Goal: Navigation & Orientation: Find specific page/section

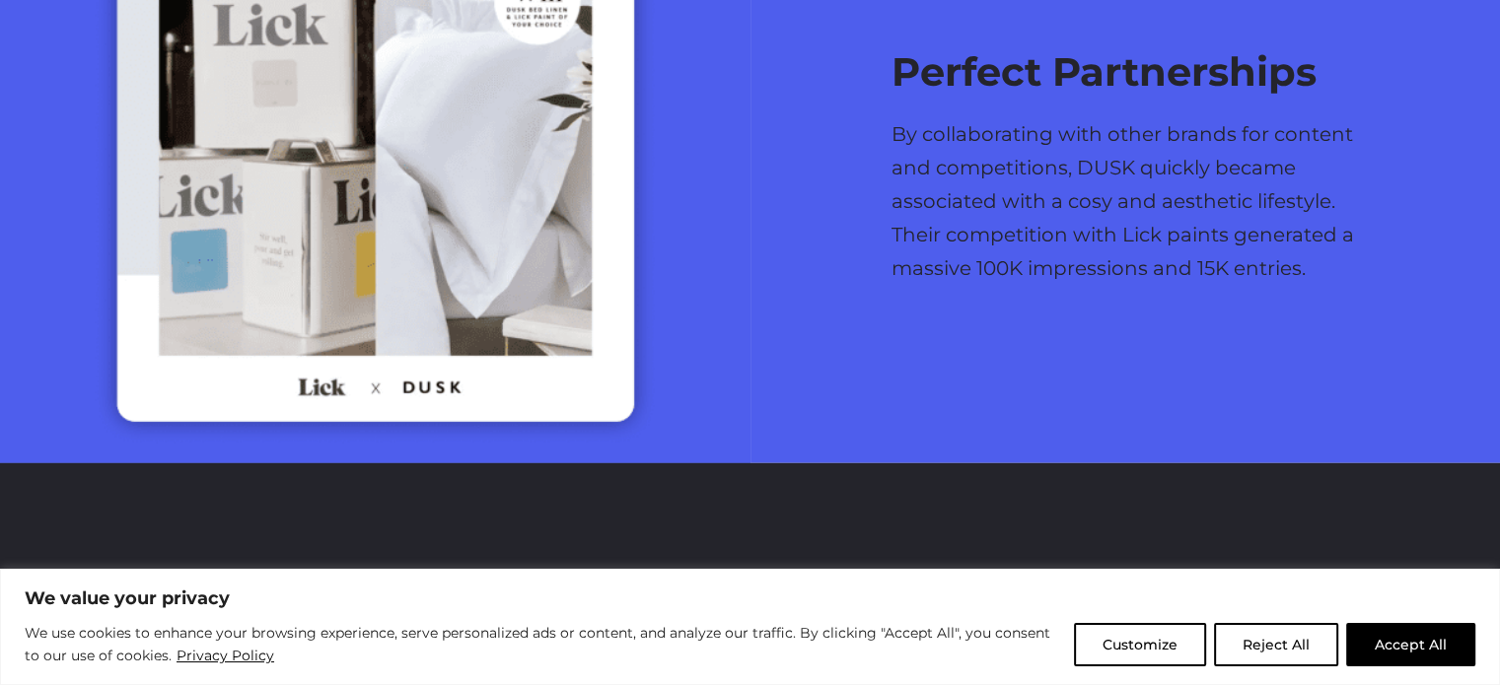
scroll to position [5140, 0]
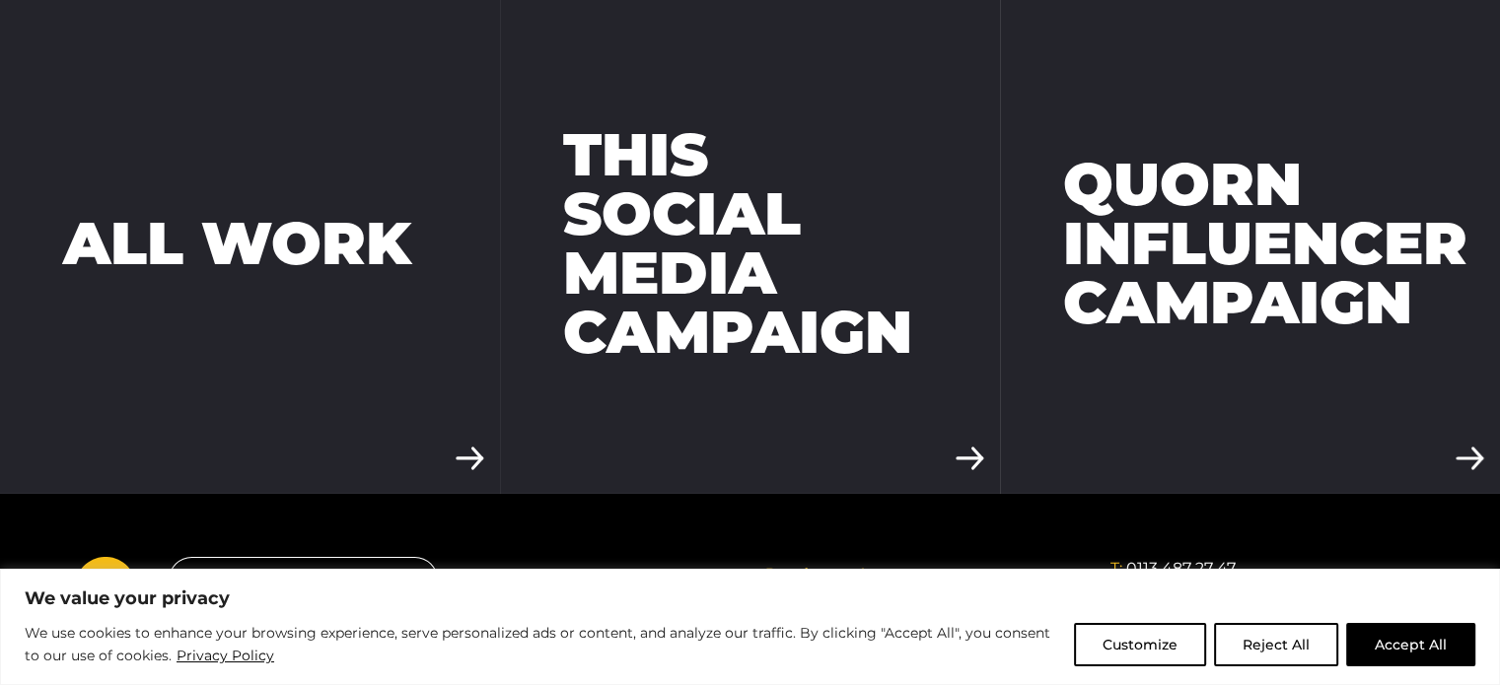
scroll to position [6729, 0]
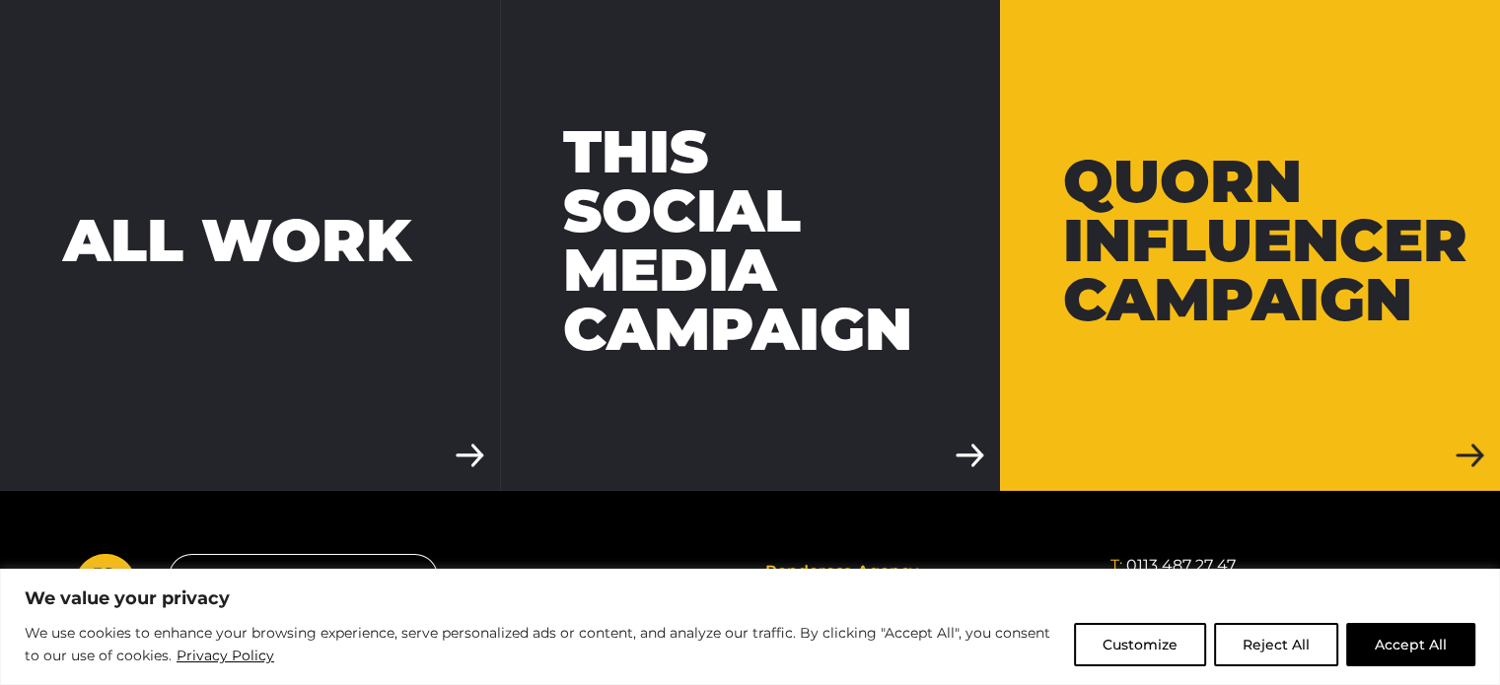
click at [1162, 287] on div "Quorn Influencer Campaign" at bounding box center [1265, 241] width 404 height 178
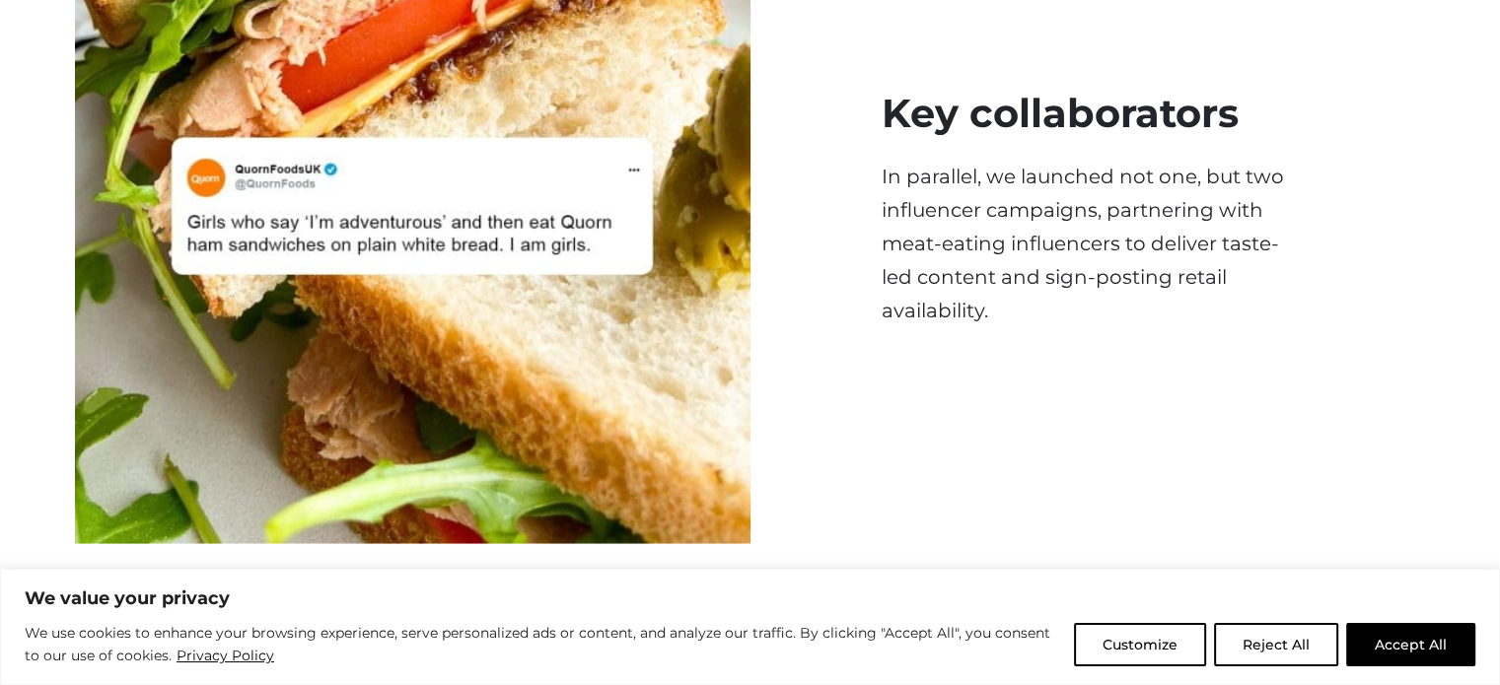
scroll to position [3623, 0]
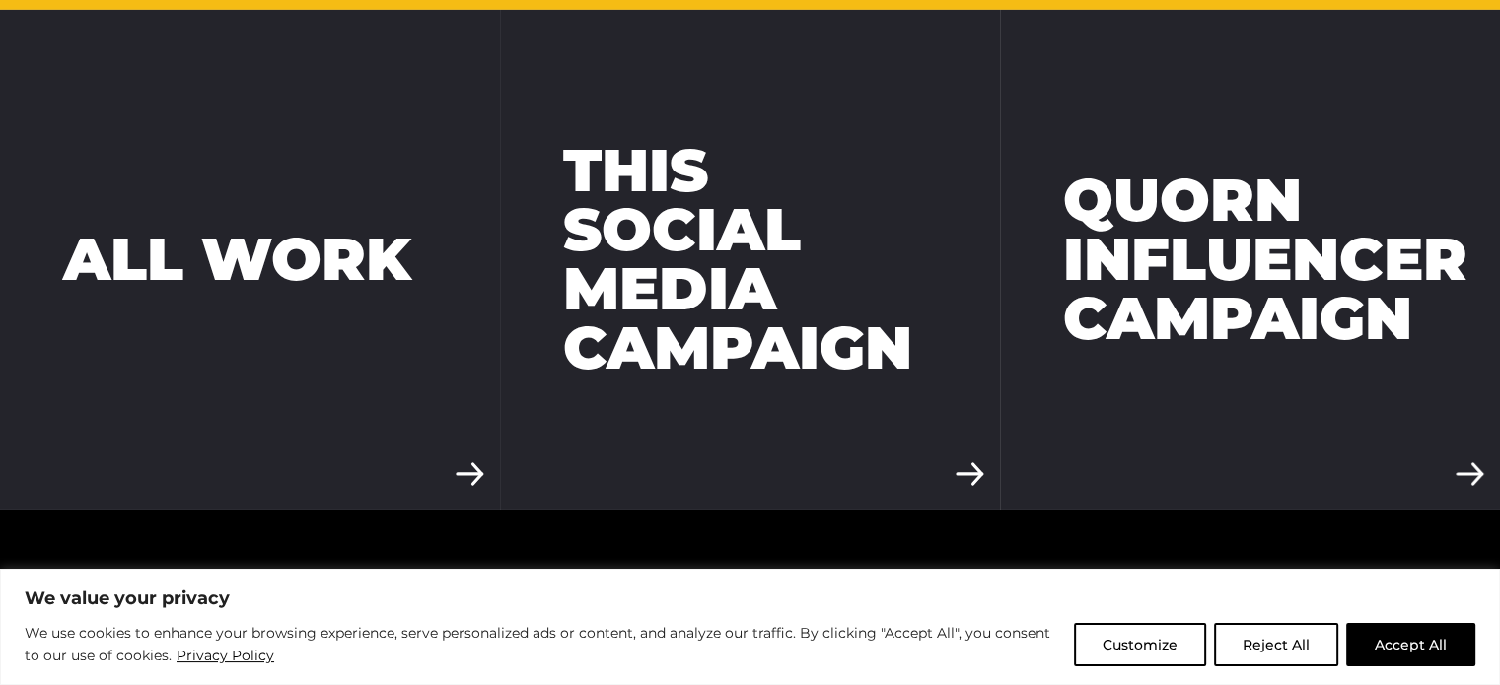
scroll to position [6729, 0]
